Goal: Information Seeking & Learning: Learn about a topic

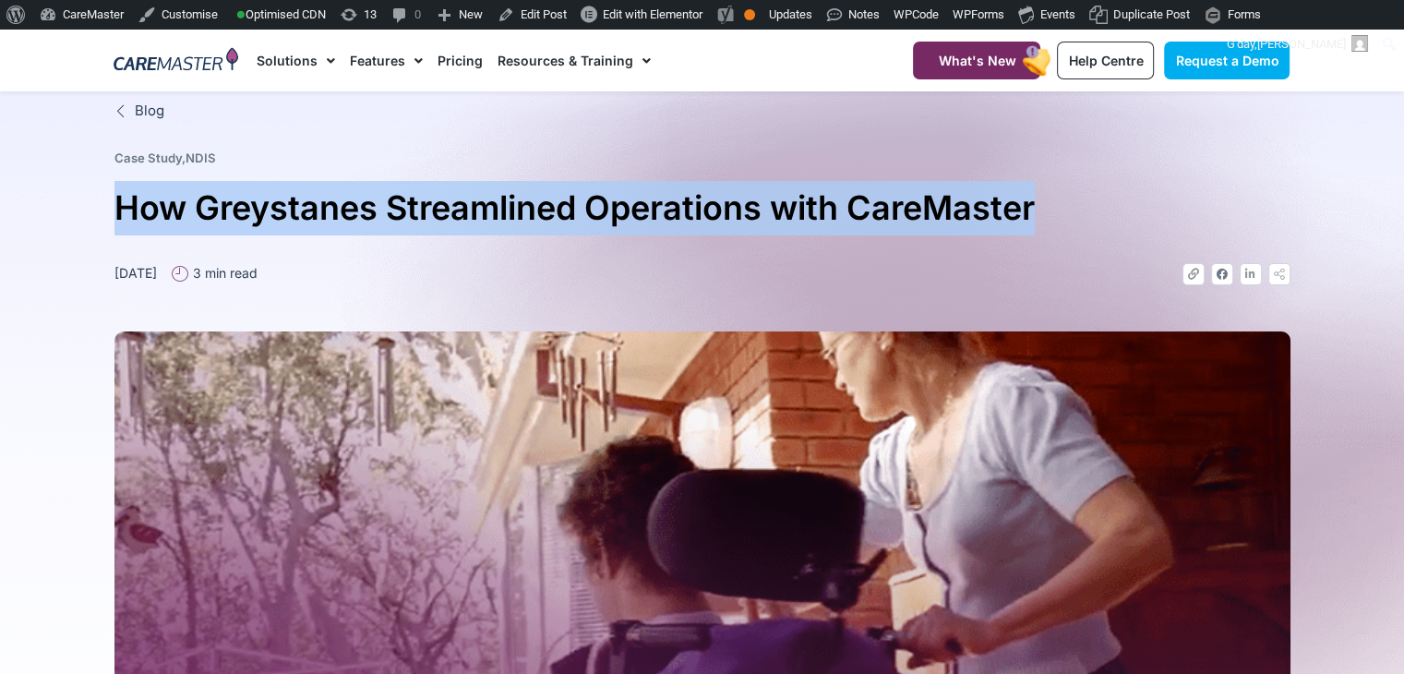
drag, startPoint x: 113, startPoint y: 200, endPoint x: 1070, endPoint y: 195, distance: 957.3
click at [1070, 195] on div "Blog Case Study , NDIS How Greystanes Streamlined Operations with CareMaster Ma…" at bounding box center [702, 583] width 1195 height 984
copy h1 "How Greystanes Streamlined Operations with CareMaster"
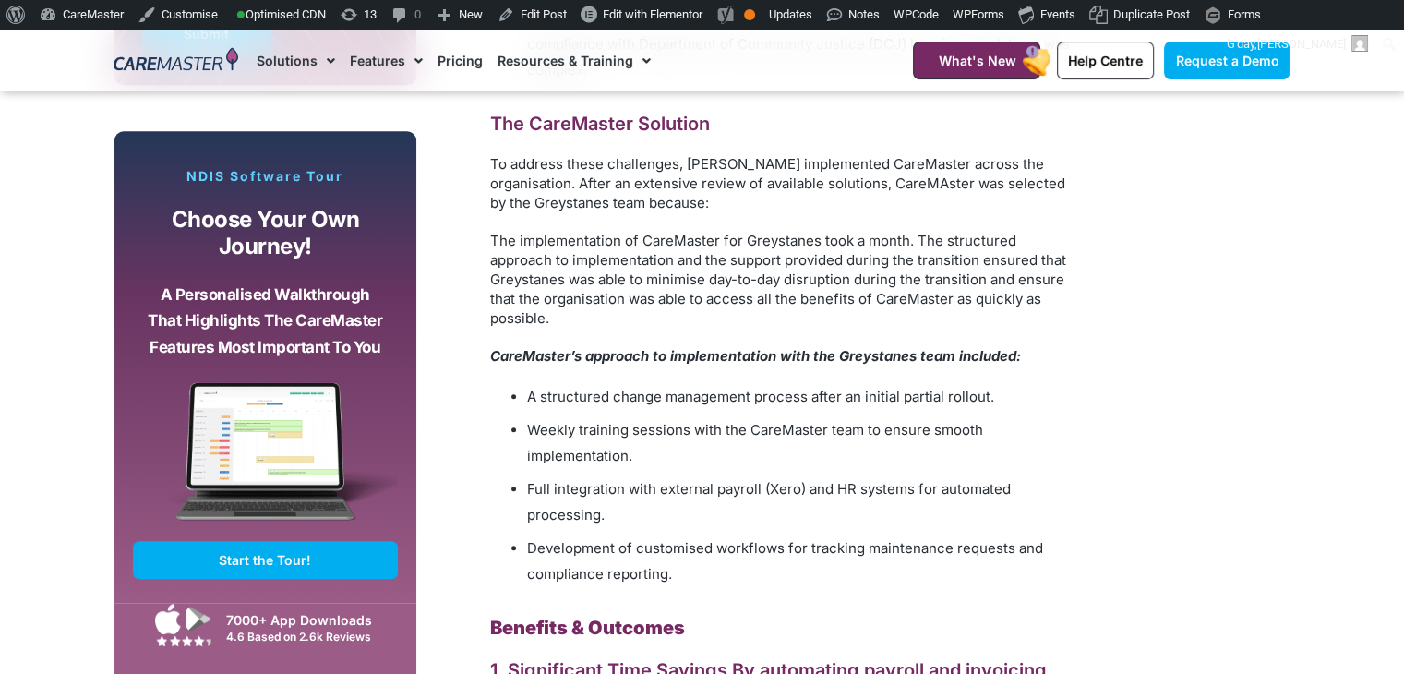
scroll to position [831, 0]
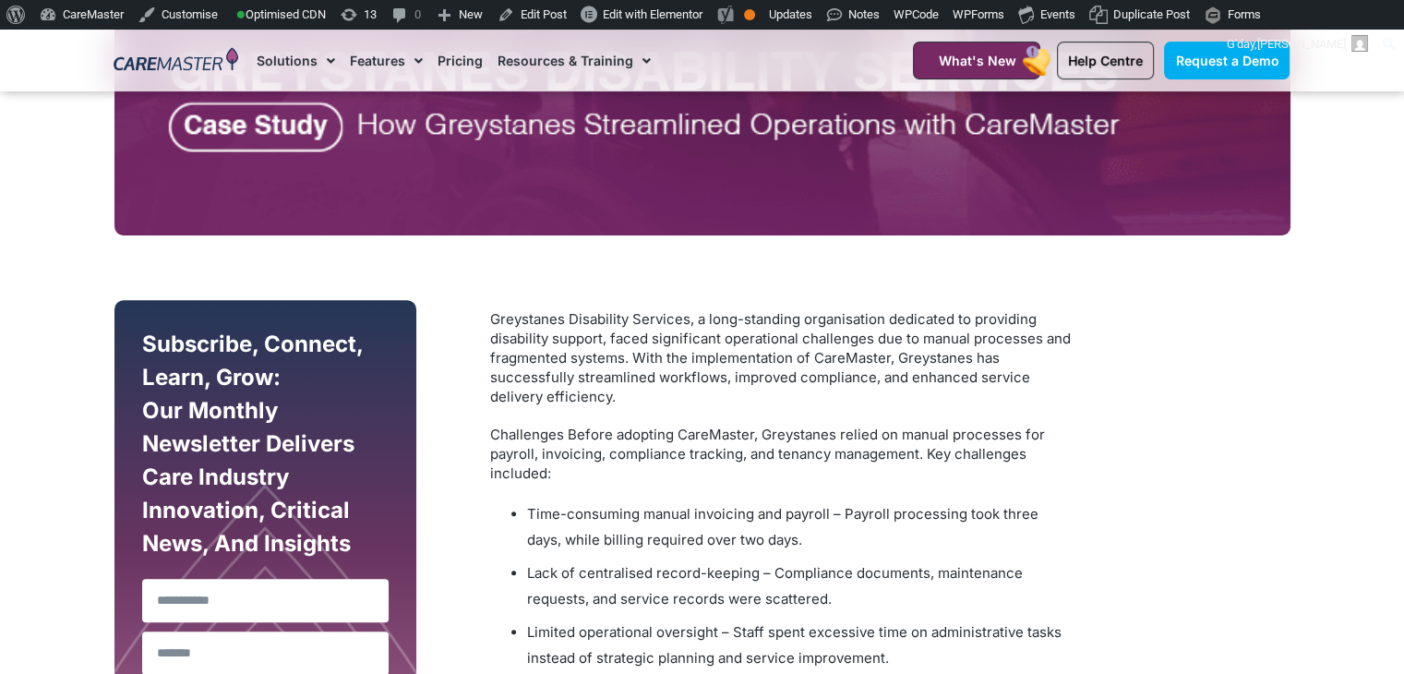
drag, startPoint x: 716, startPoint y: 535, endPoint x: 477, endPoint y: 319, distance: 322.2
copy div "Greystanes Disability Services, a long-standing organisation dedicated to provi…"
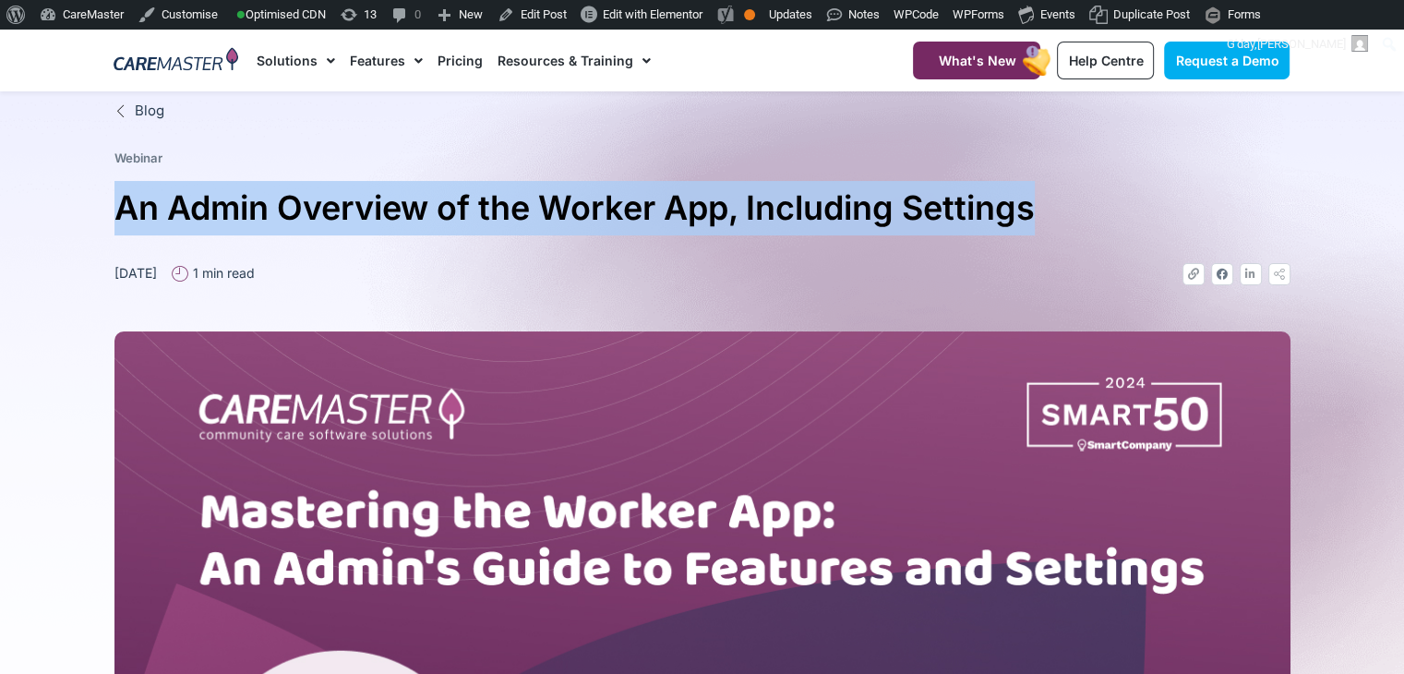
click at [1044, 202] on div "Blog Webinar An Admin Overview of the Worker App, Including Settings March 19, …" at bounding box center [702, 546] width 1195 height 911
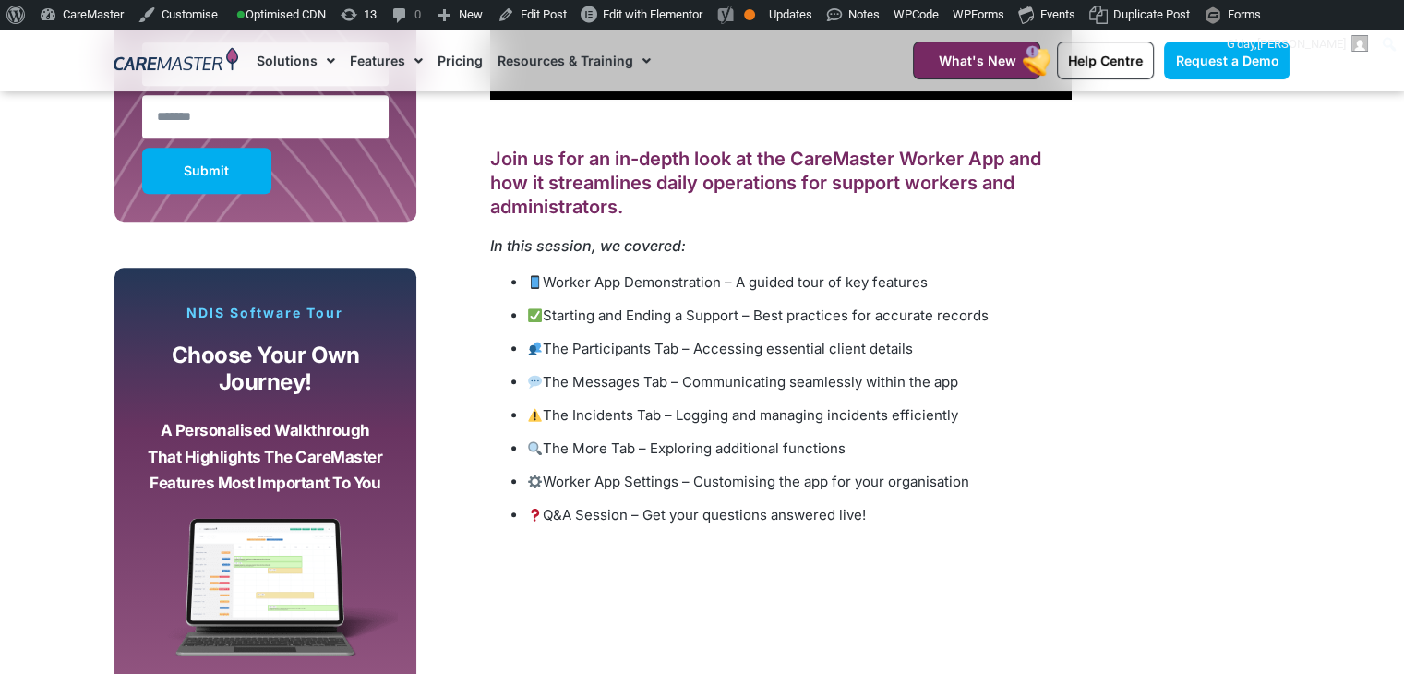
scroll to position [1307, 0]
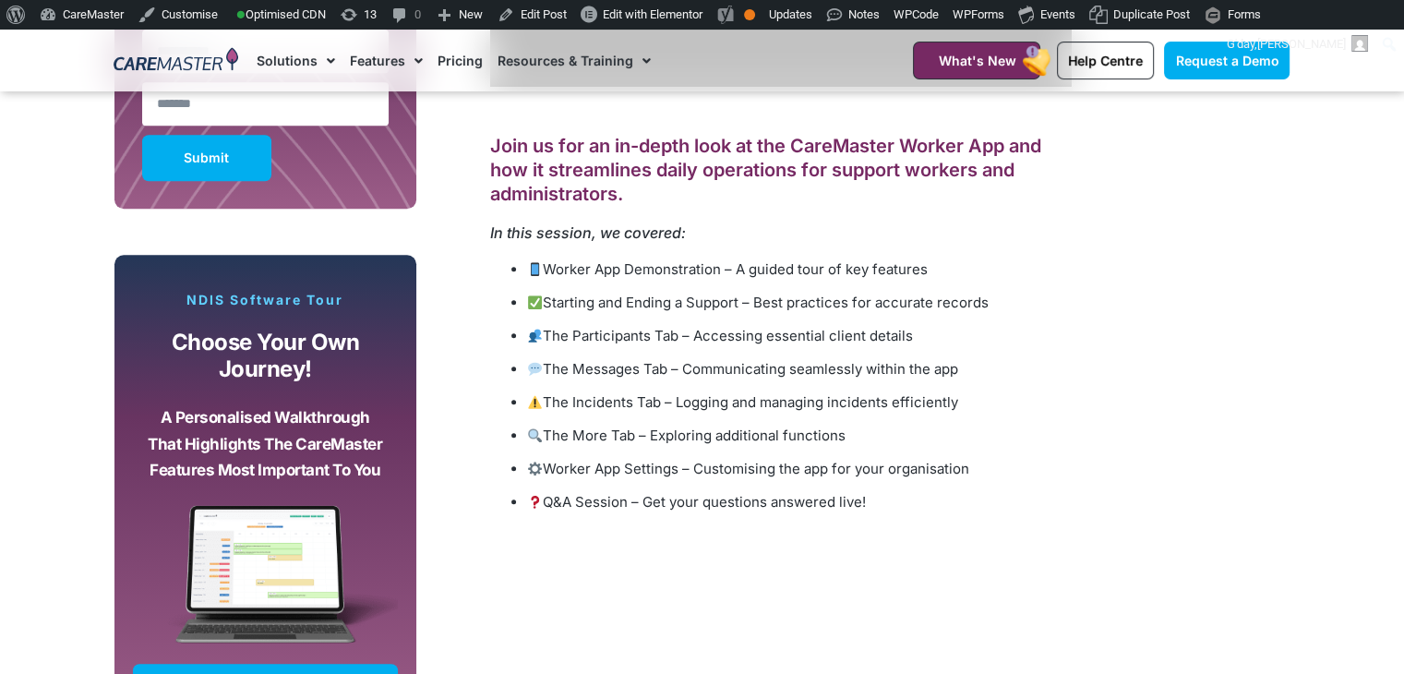
drag, startPoint x: 899, startPoint y: 508, endPoint x: 477, endPoint y: 115, distance: 576.1
click at [477, 115] on div "Join us for an in-depth look at the CareMaster Worker App and how it streamline…" at bounding box center [758, 281] width 665 height 1079
copy div "Join us for an in-depth look at the CareMaster Worker App and how it streamline…"
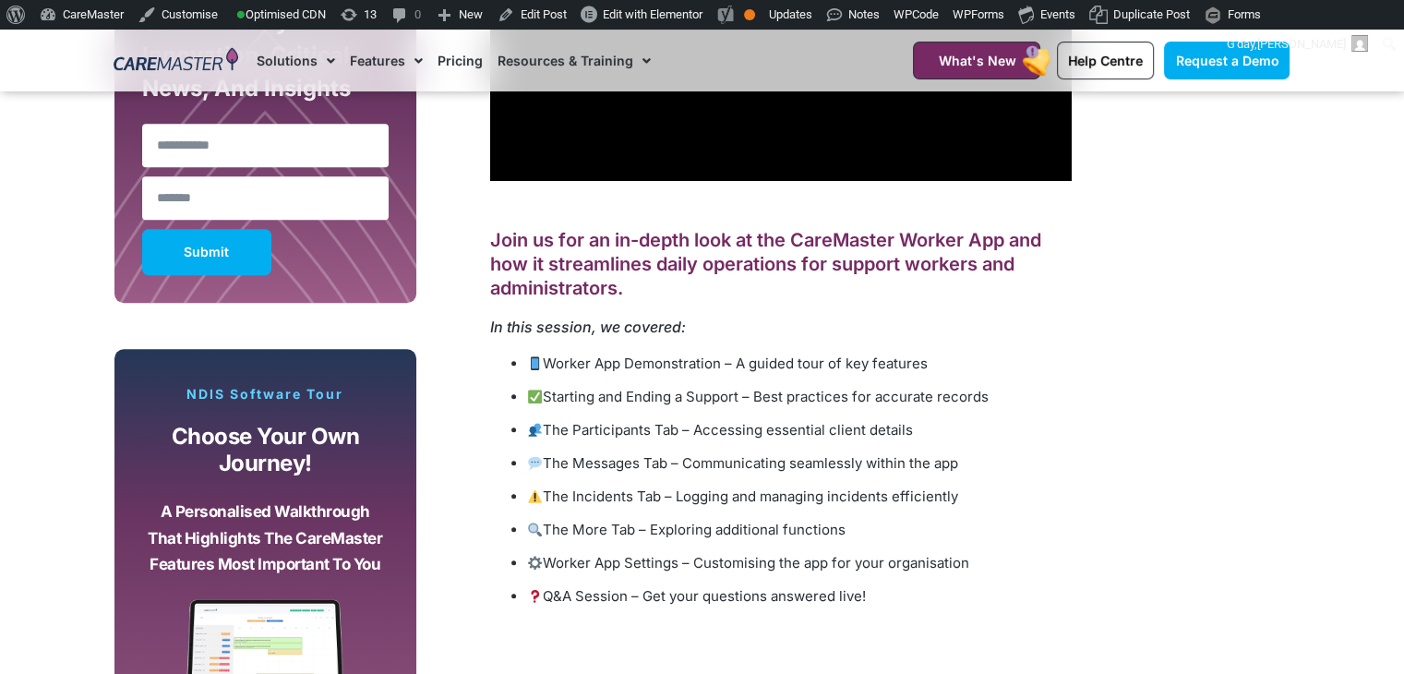
scroll to position [1218, 0]
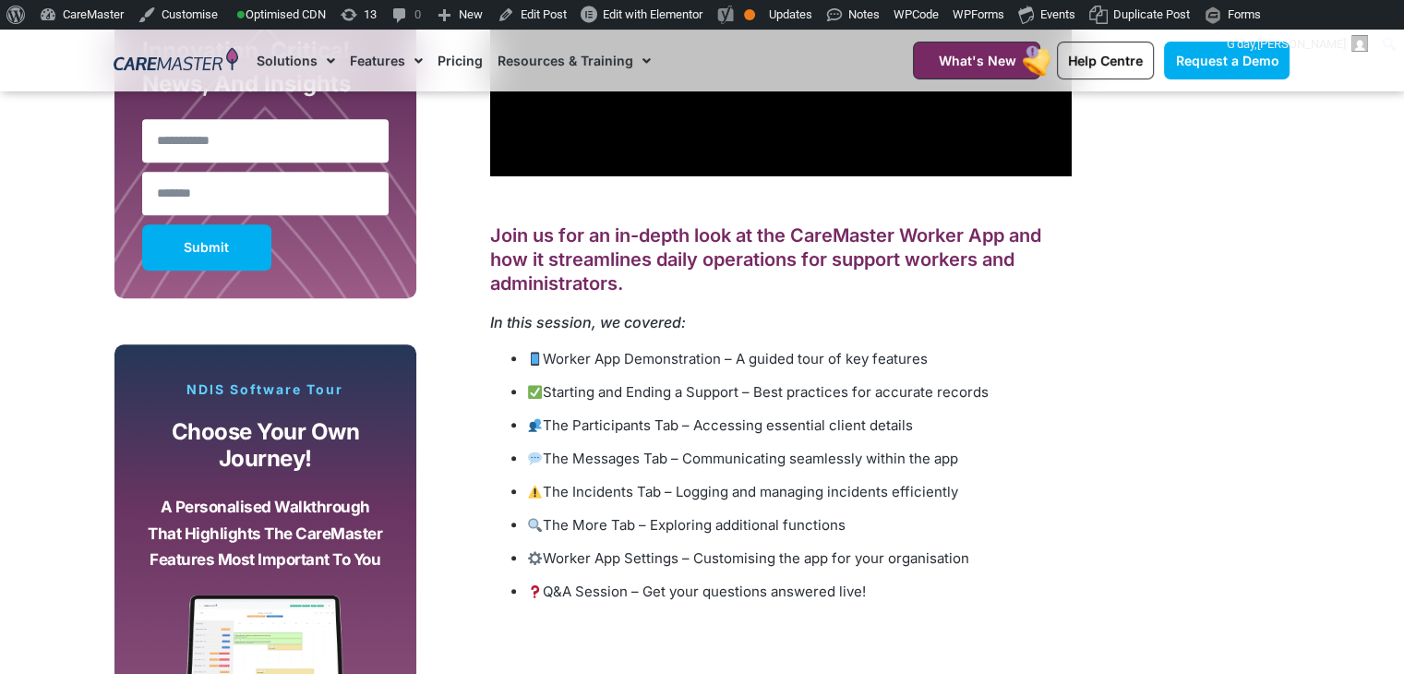
click at [935, 614] on div "Join us for an in-depth look at the CareMaster Worker App and how it streamline…" at bounding box center [781, 404] width 600 height 436
drag, startPoint x: 894, startPoint y: 602, endPoint x: 526, endPoint y: 175, distance: 562.9
click at [18, 293] on section "Subscribe, Connect, Learn, Grow: Our Monthly Newsletter Delivers Care Industry …" at bounding box center [702, 347] width 1404 height 1125
copy div "Join us for an in-depth look at the CareMaster Worker App and how it streamline…"
click at [860, 340] on div "Join us for an in-depth look at the CareMaster Worker App and how it streamline…" at bounding box center [781, 413] width 582 height 381
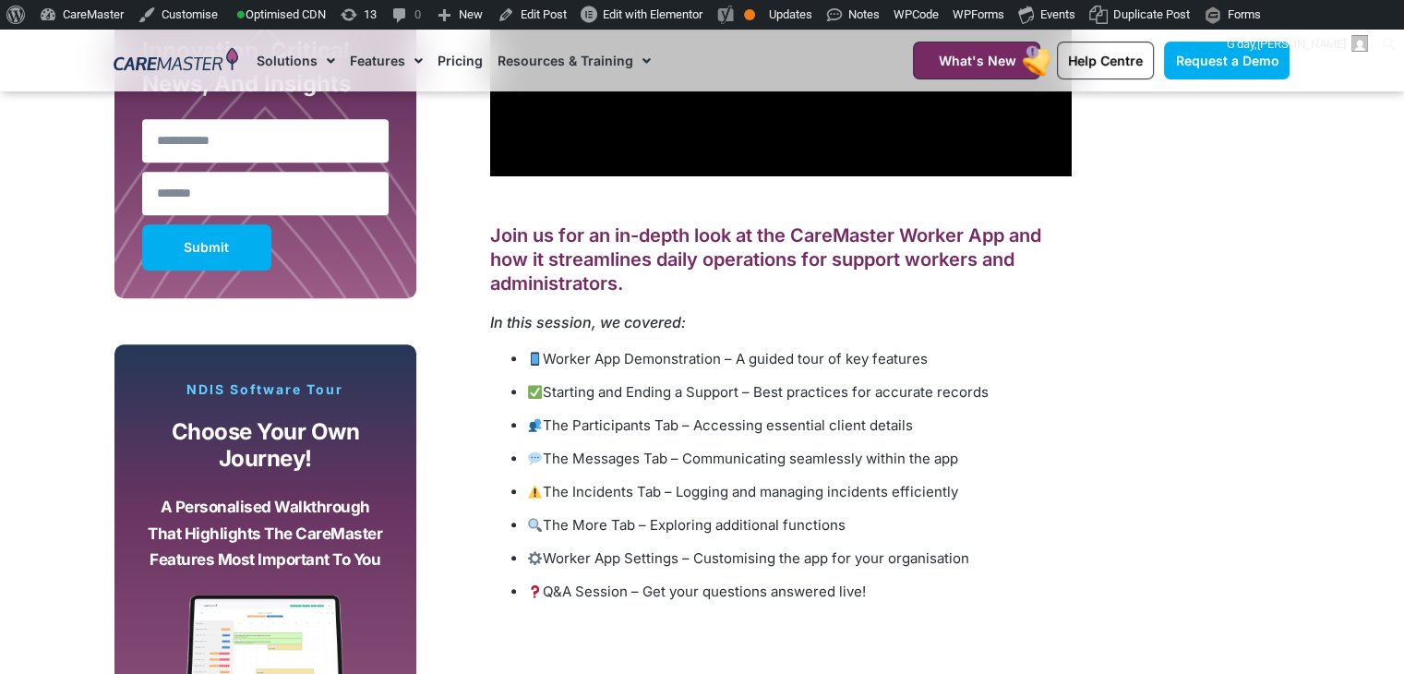
drag, startPoint x: 541, startPoint y: 349, endPoint x: 1190, endPoint y: 442, distance: 655.6
click at [1190, 442] on div "Subscribe, Connect, Learn, Grow: Our Monthly Newsletter Delivers Care Industry …" at bounding box center [702, 370] width 1195 height 1079
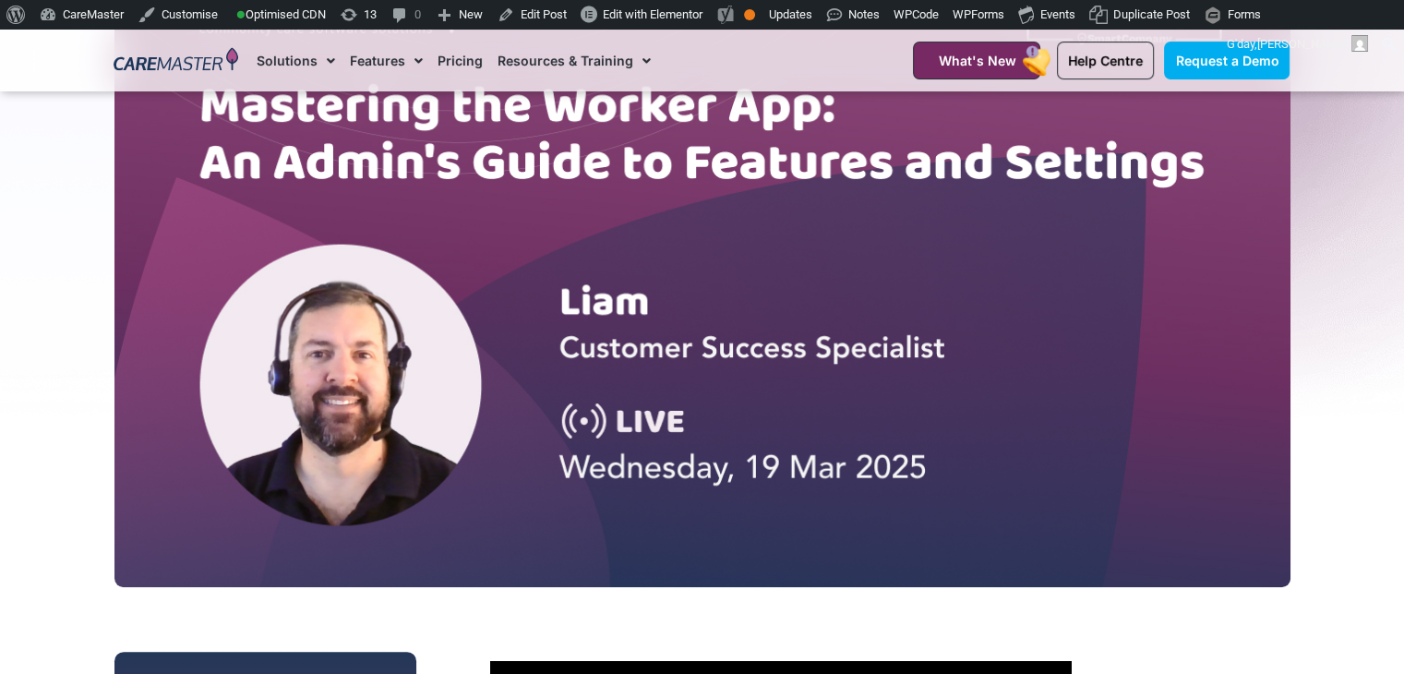
scroll to position [352, 0]
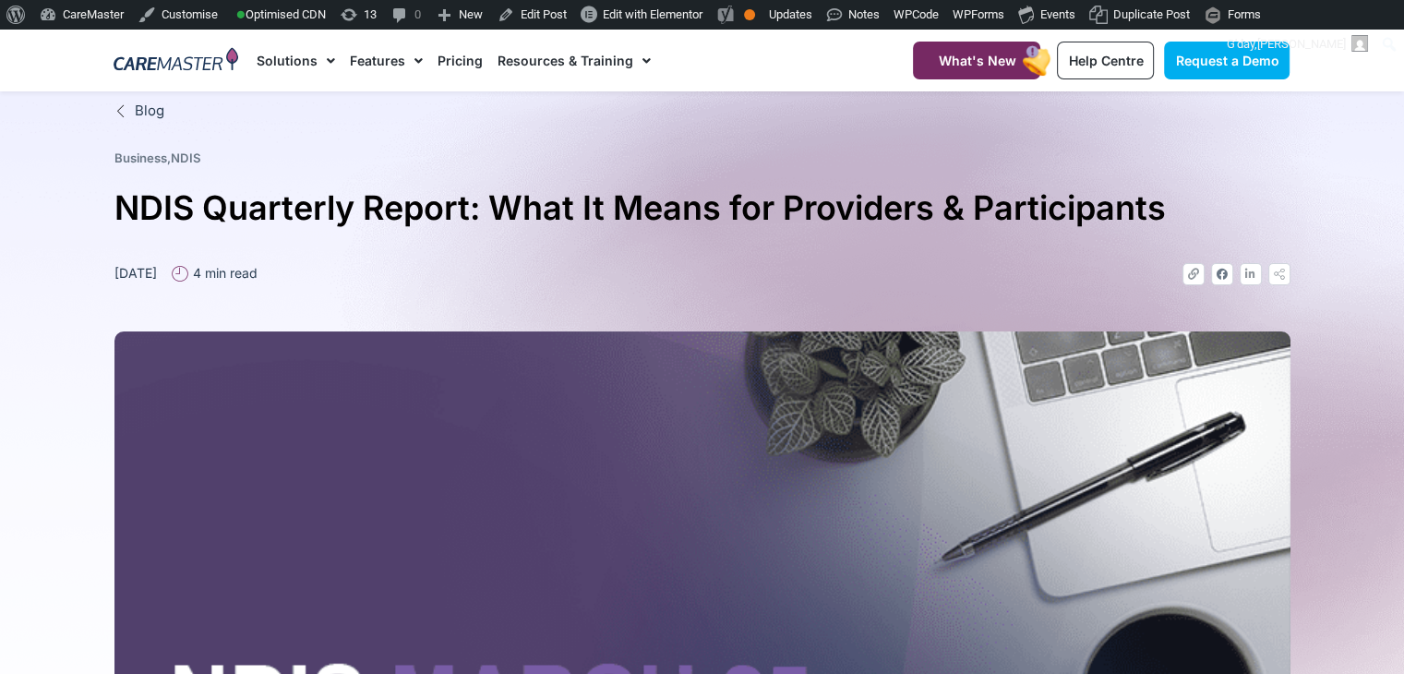
drag, startPoint x: 1417, startPoint y: 76, endPoint x: 1417, endPoint y: 44, distance: 31.4
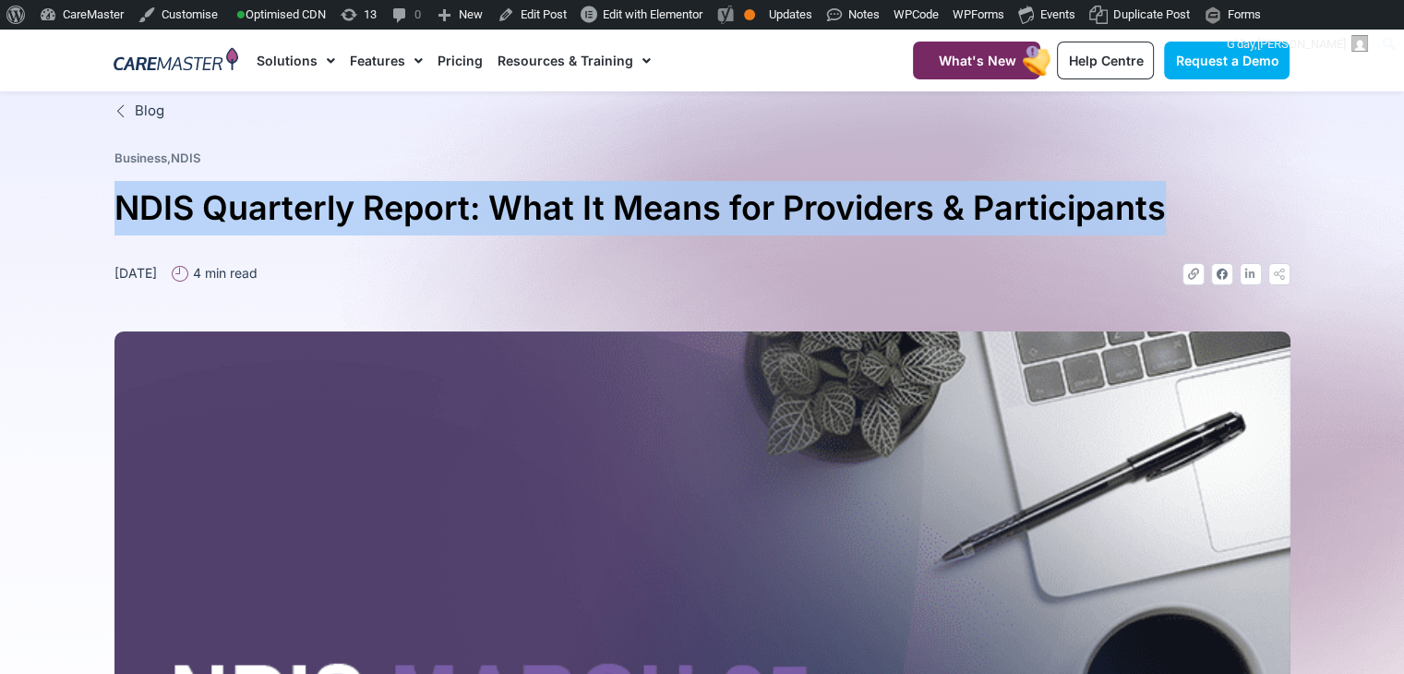
drag, startPoint x: 1208, startPoint y: 204, endPoint x: 126, endPoint y: 207, distance: 1081.9
click at [118, 197] on h1 "NDIS Quarterly Report: What It Means for Providers & Participants" at bounding box center [702, 208] width 1176 height 54
copy h1 "NDIS Quarterly Report: What It Means for Providers & Participants"
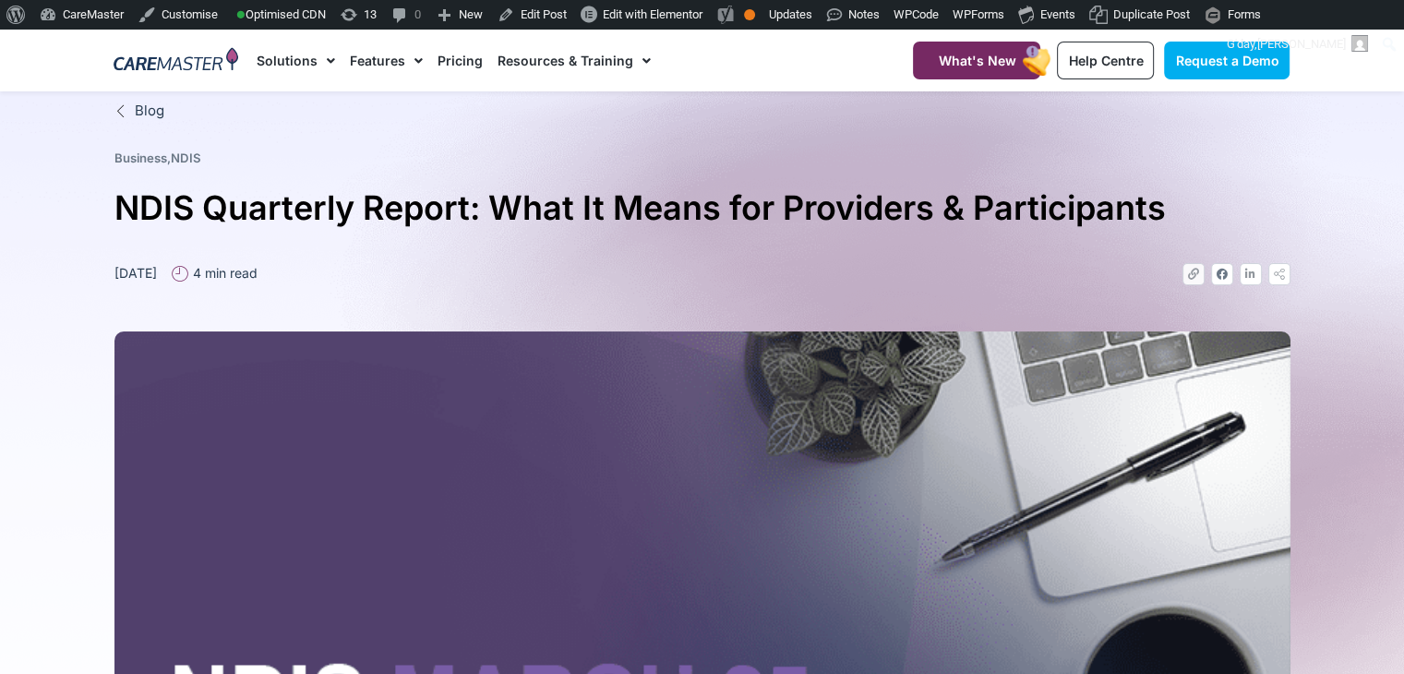
click at [1199, 272] on link "Link" at bounding box center [1194, 274] width 22 height 22
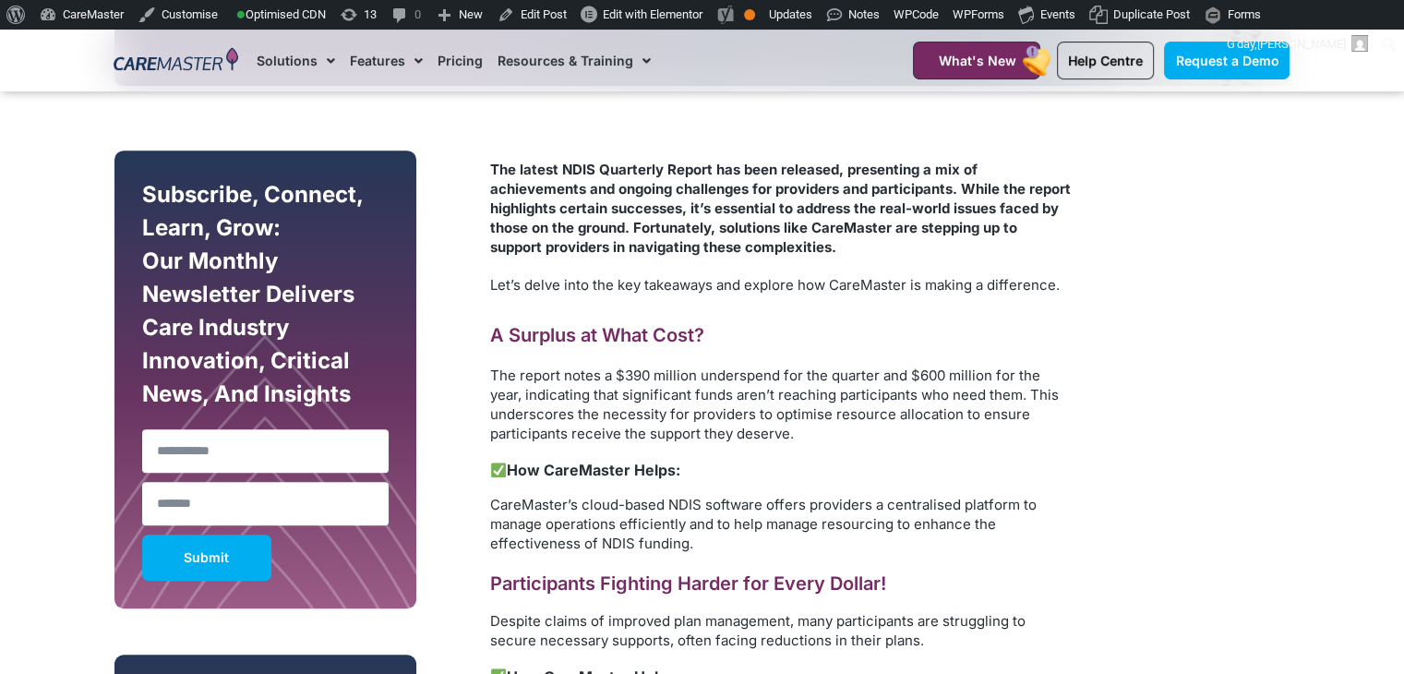
scroll to position [853, 0]
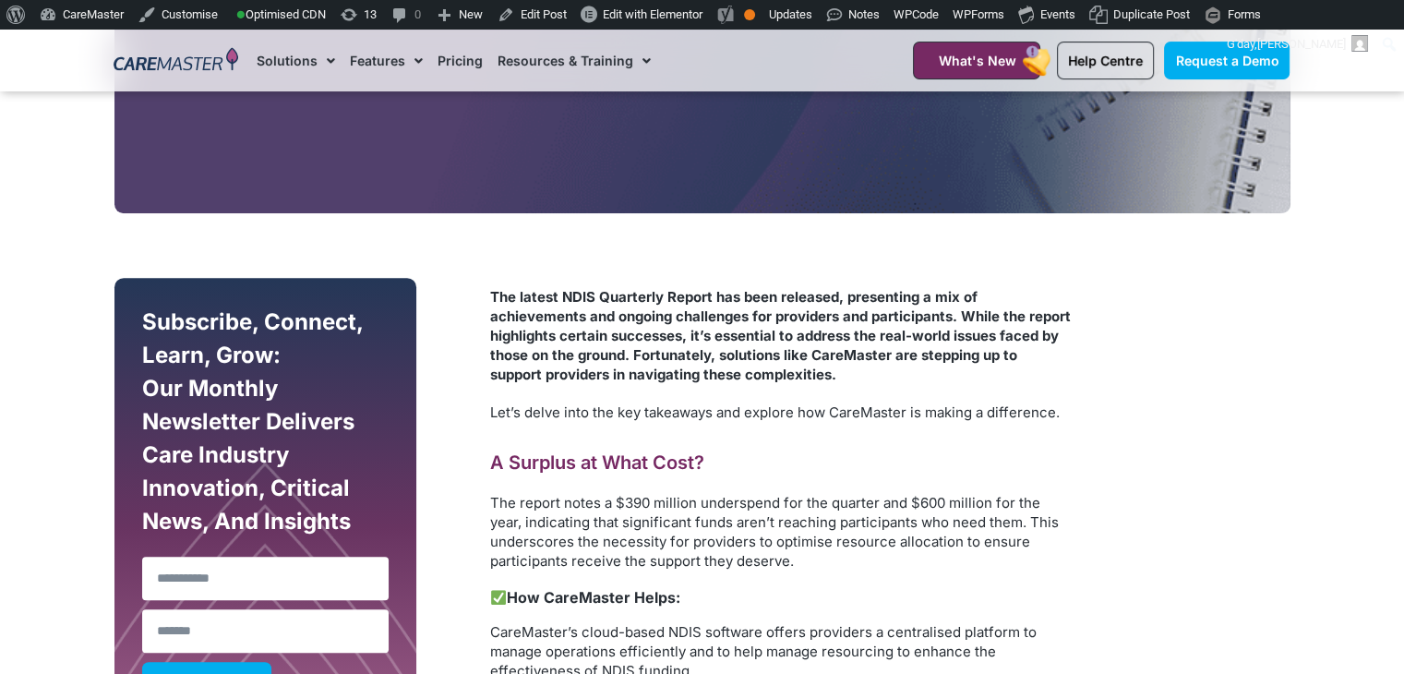
drag, startPoint x: 668, startPoint y: 385, endPoint x: 450, endPoint y: 258, distance: 252.4
copy div "The latest NDIS Quarterly Report has been released, presenting a mix of achieve…"
click at [779, 304] on strong "The latest NDIS Quarterly Report has been released, presenting a mix of achieve…" at bounding box center [780, 335] width 581 height 95
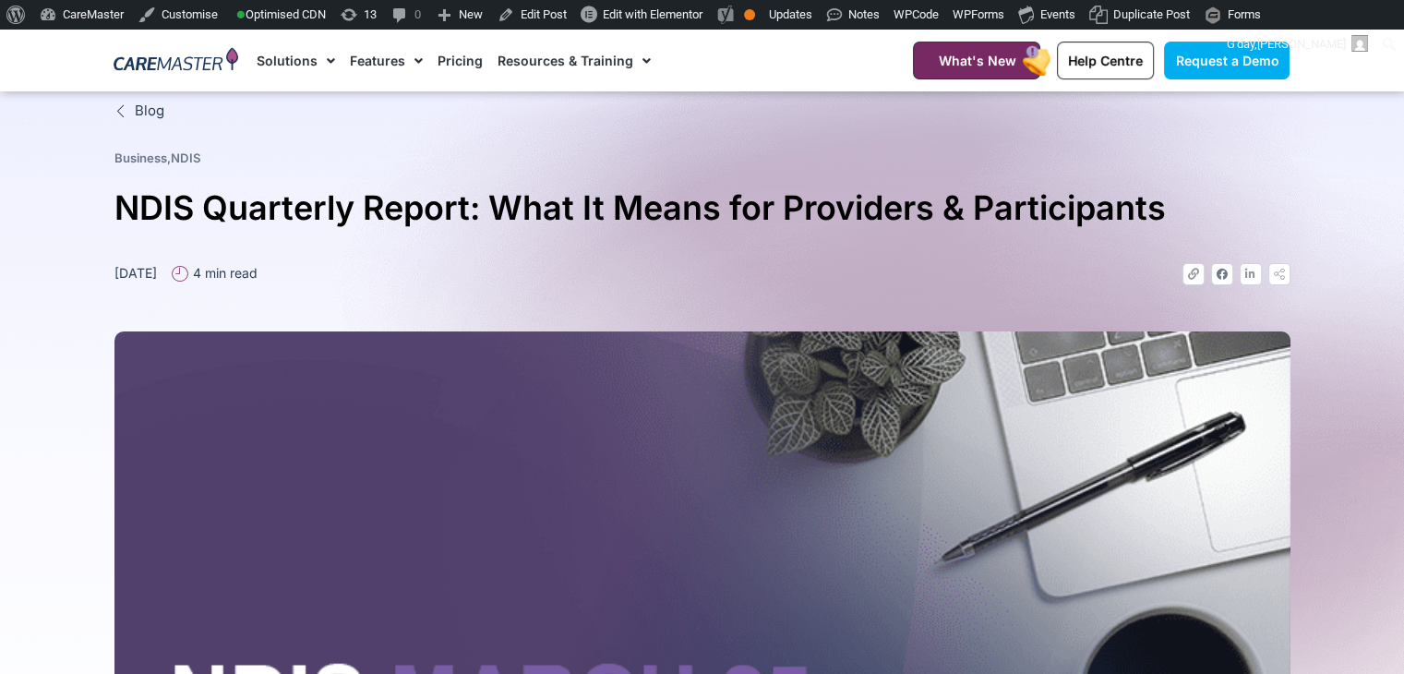
scroll to position [673, 0]
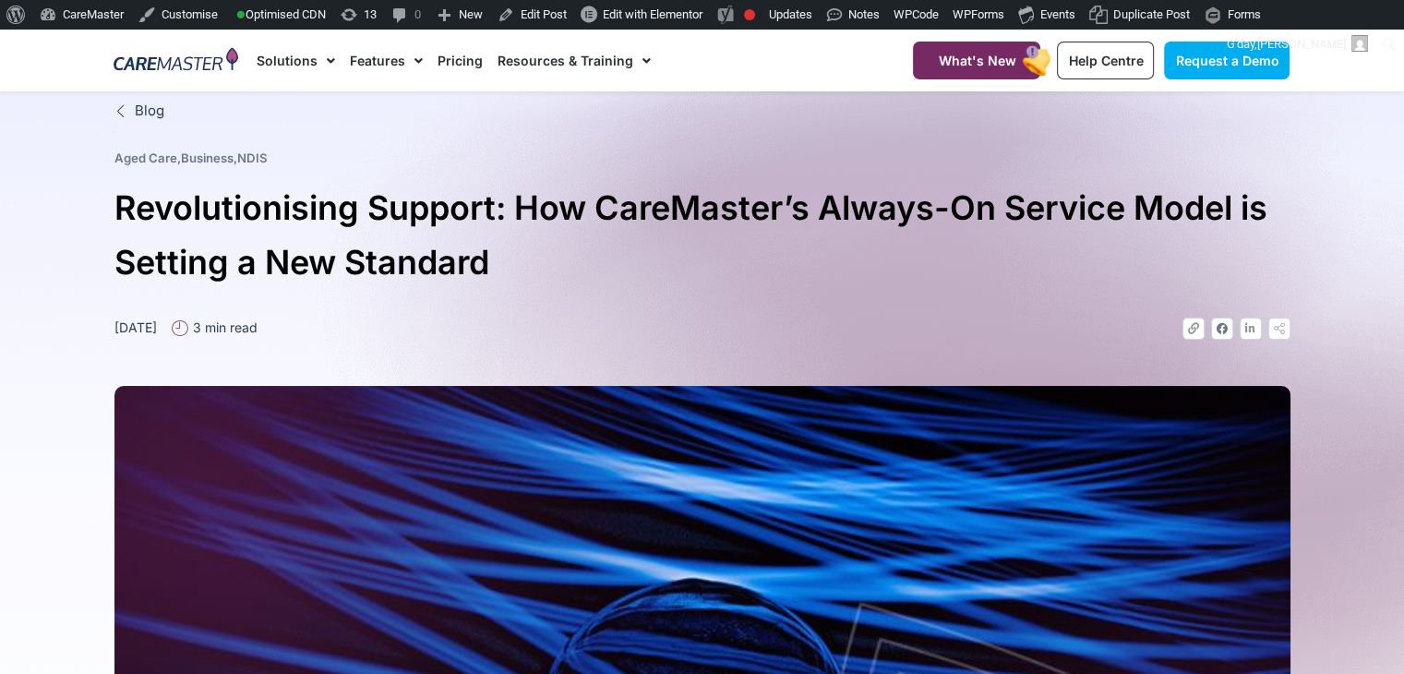
drag, startPoint x: 497, startPoint y: 265, endPoint x: 118, endPoint y: 208, distance: 382.8
click at [118, 208] on h1 "Revolutionising Support: How CareMaster’s Always-On Service Model is Setting a …" at bounding box center [702, 235] width 1176 height 109
copy h1 "Revolutionising Support: How CareMaster’s Always-On Service Model is Setting a …"
drag, startPoint x: 1417, startPoint y: 3, endPoint x: 366, endPoint y: 222, distance: 1074.2
click at [366, 222] on h1 "Revolutionising Support: How CareMaster’s Always-On Service Model is Setting a …" at bounding box center [702, 235] width 1176 height 109
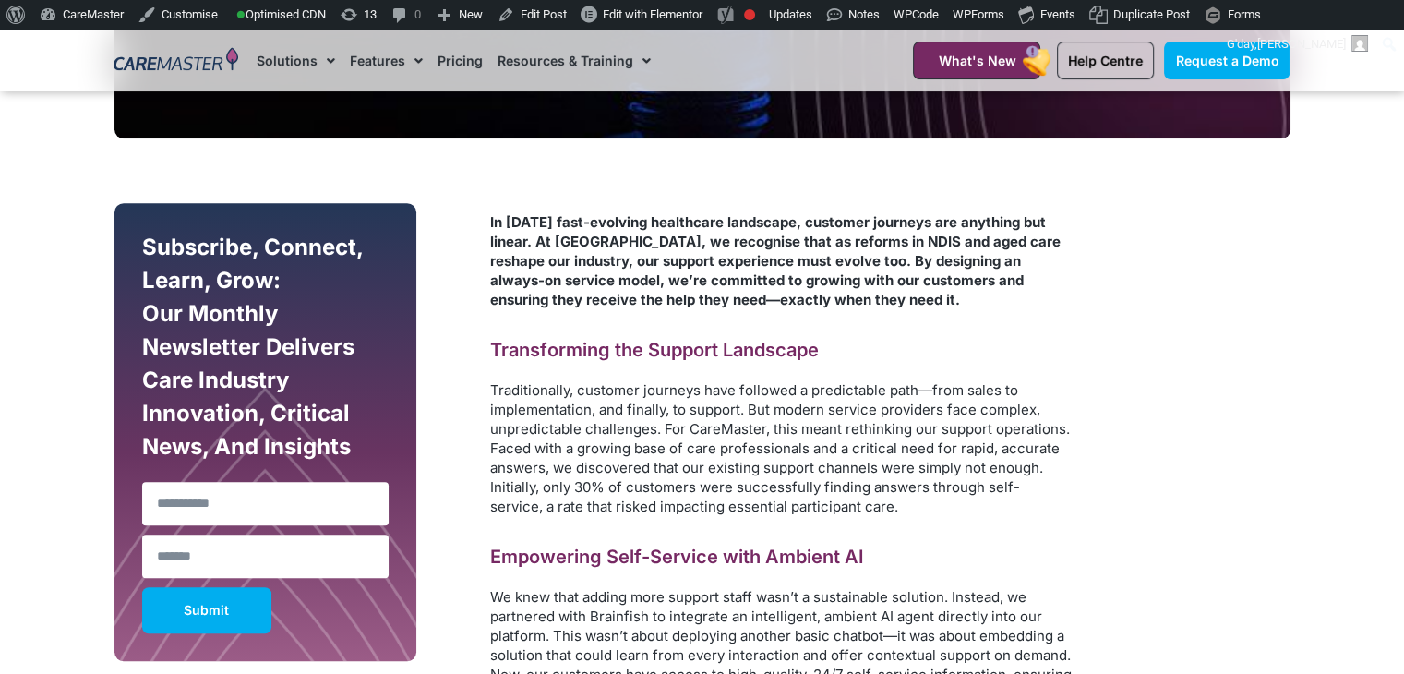
scroll to position [802, 0]
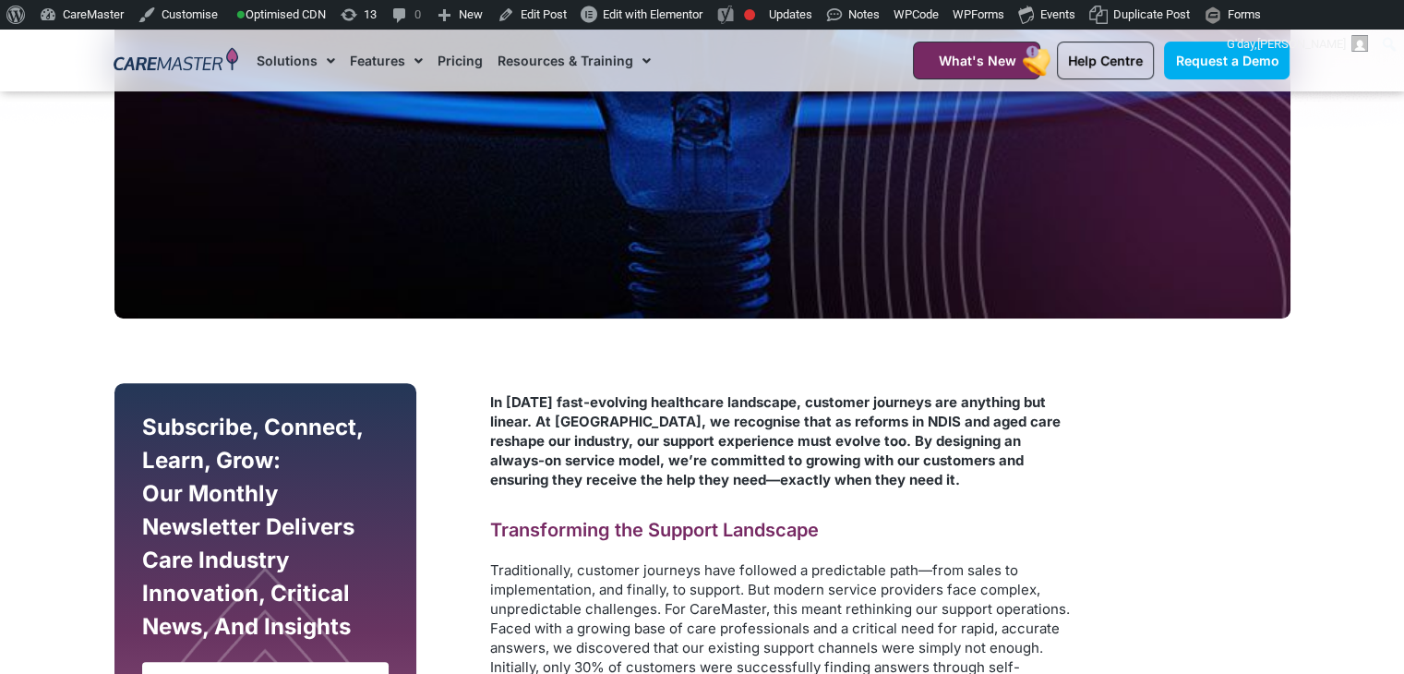
drag, startPoint x: 659, startPoint y: 440, endPoint x: 486, endPoint y: 402, distance: 177.6
copy div "Lo ipsum’d sita-consecte adipiscing elitseddo, eiusmodt incididu utl etdolore m…"
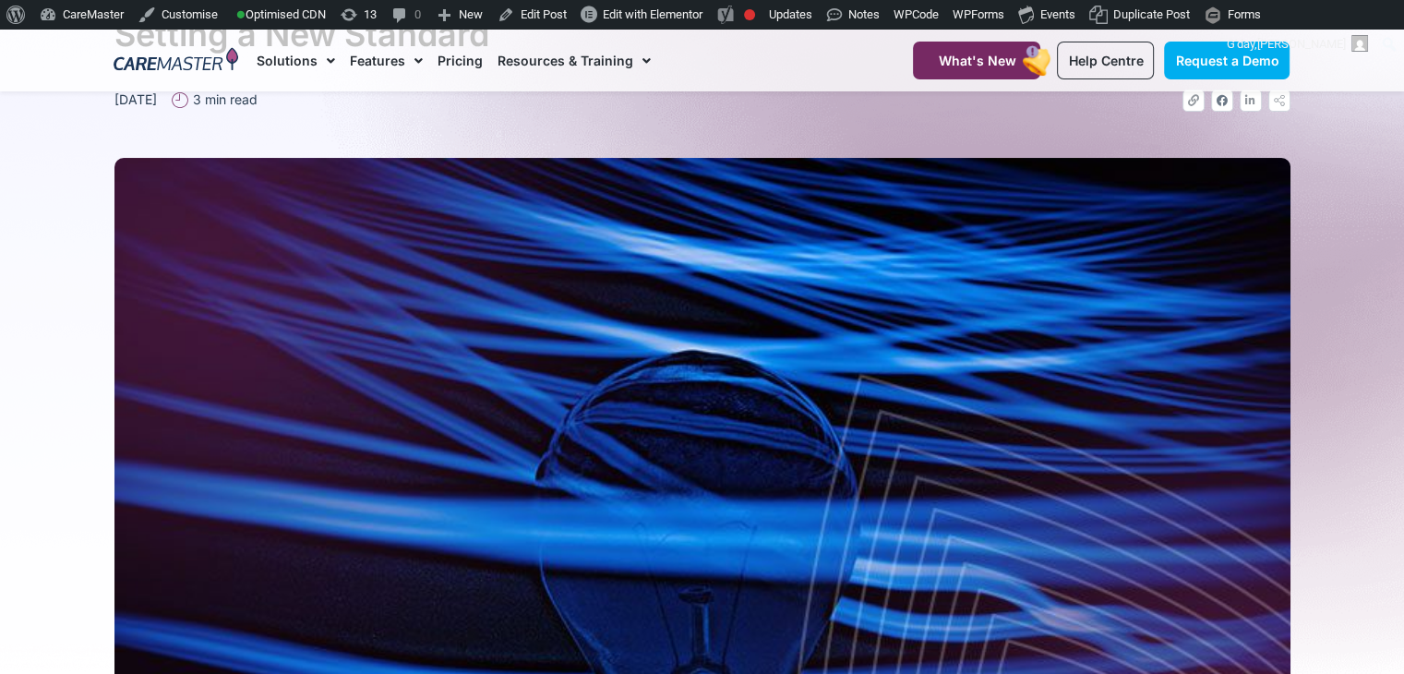
scroll to position [0, 0]
